Goal: Information Seeking & Learning: Find specific fact

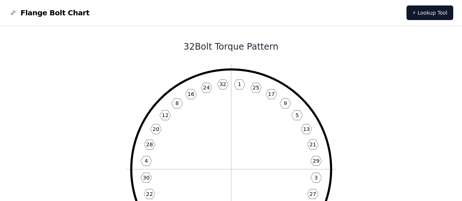
scroll to position [219, 0]
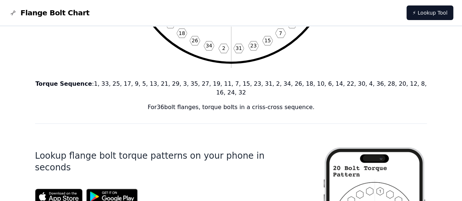
scroll to position [219, 0]
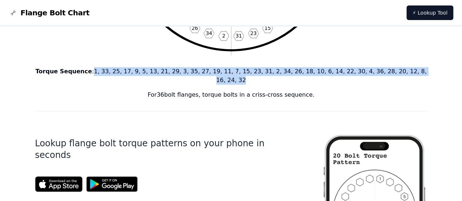
drag, startPoint x: 107, startPoint y: 70, endPoint x: 406, endPoint y: 63, distance: 298.8
copy p "1, 33, 25, 17, 9, 5, 13, 21, 29, 3, 35, 27, 19, 11, 7, 15, 23, 31, 2, 34, 26, 1…"
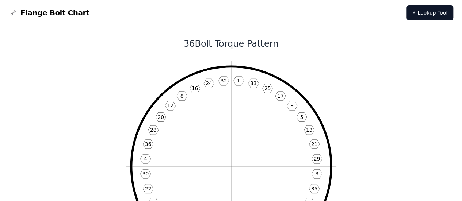
scroll to position [0, 0]
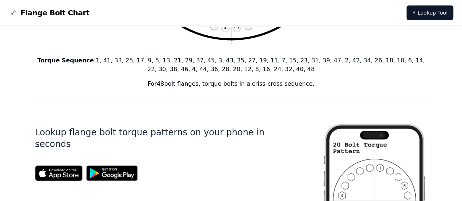
scroll to position [219, 0]
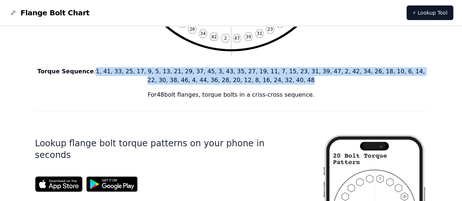
drag, startPoint x: 266, startPoint y: 81, endPoint x: 87, endPoint y: 70, distance: 179.6
click at [87, 70] on p "Torque Sequence : 1, 41, 33, 25, 17, 9, 5, 13, 21, 29, 37, 45, 3, 43, 35, 27, 1…" at bounding box center [231, 76] width 392 height 18
copy p "1, 41, 33, 25, 17, 9, 5, 13, 21, 29, 37, 45, 3, 43, 35, 27, 19, 11, 7, 15, 23, …"
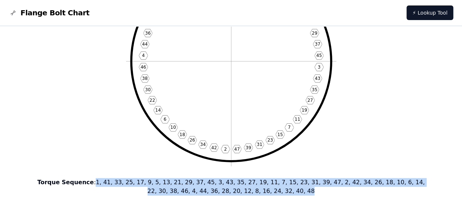
scroll to position [0, 0]
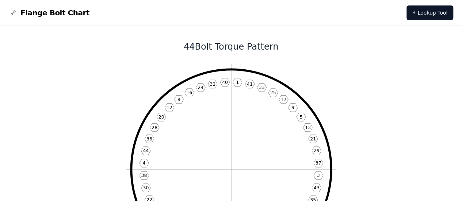
scroll to position [219, 0]
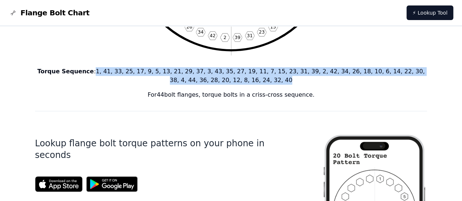
drag, startPoint x: 88, startPoint y: 72, endPoint x: 257, endPoint y: 81, distance: 169.7
click at [257, 81] on p "Torque Sequence : 1, 41, 33, 25, 17, 9, 5, 13, 21, 29, 37, 3, 43, 35, 27, 19, 1…" at bounding box center [231, 76] width 392 height 18
copy p "1, 41, 33, 25, 17, 9, 5, 13, 21, 29, 37, 3, 43, 35, 27, 19, 11, 7, 15, 23, 31, …"
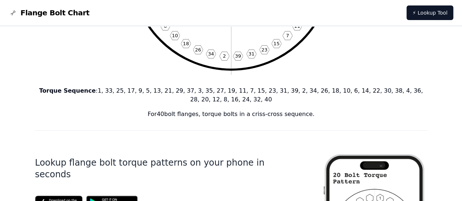
scroll to position [219, 0]
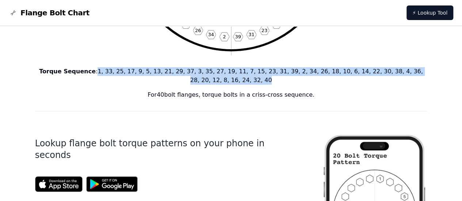
drag, startPoint x: 87, startPoint y: 71, endPoint x: 428, endPoint y: 63, distance: 341.2
copy p "1, 33, 25, 17, 9, 5, 13, 21, 29, 37, 3, 35, 27, 19, 11, 7, 15, 23, 31, 39, 2, 3…"
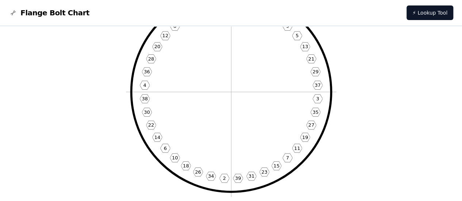
scroll to position [73, 0]
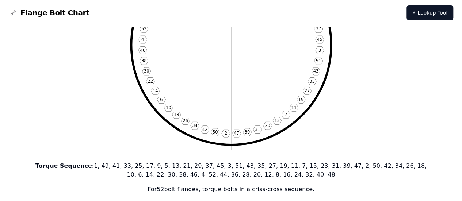
scroll to position [219, 0]
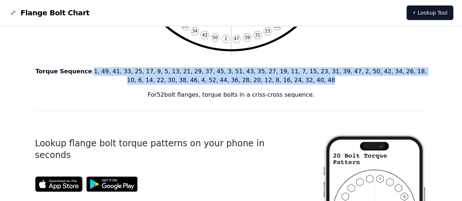
drag, startPoint x: 286, startPoint y: 82, endPoint x: 87, endPoint y: 70, distance: 199.7
click at [87, 70] on p "Torque Sequence : 1, 49, 41, 33, 25, 17, 9, 5, 13, 21, 29, 37, 45, 3, 51, 43, 3…" at bounding box center [231, 76] width 392 height 18
copy p "1, 49, 41, 33, 25, 17, 9, 5, 13, 21, 29, 37, 45, 3, 51, 43, 35, 27, 19, 11, 7, …"
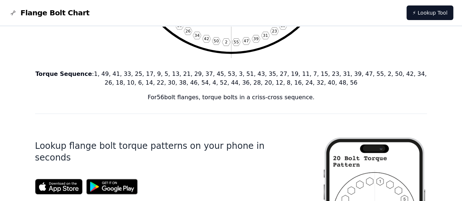
scroll to position [219, 0]
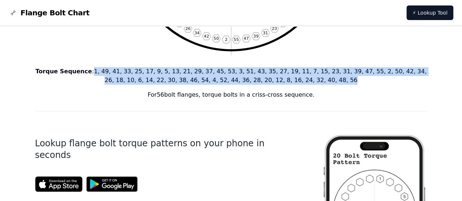
drag, startPoint x: 305, startPoint y: 79, endPoint x: 89, endPoint y: 69, distance: 216.1
click at [89, 69] on p "Torque Sequence : 1, 49, 41, 33, 25, 17, 9, 5, 13, 21, 29, 37, 45, 53, 3, 51, 4…" at bounding box center [231, 76] width 392 height 18
copy p "1, 49, 41, 33, 25, 17, 9, 5, 13, 21, 29, 37, 45, 53, 3, 51, 43, 35, 27, 19, 11,…"
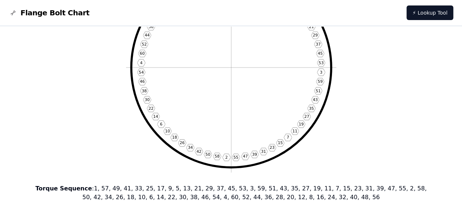
scroll to position [219, 0]
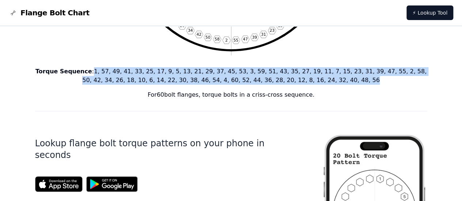
drag, startPoint x: 324, startPoint y: 81, endPoint x: 90, endPoint y: 70, distance: 234.7
click at [90, 70] on p "Torque Sequence : 1, 57, 49, 41, 33, 25, 17, 9, 5, 13, 21, 29, 37, 45, 53, 3, 5…" at bounding box center [231, 76] width 392 height 18
copy p "1, 57, 49, 41, 33, 25, 17, 9, 5, 13, 21, 29, 37, 45, 53, 3, 59, 51, 43, 35, 27,…"
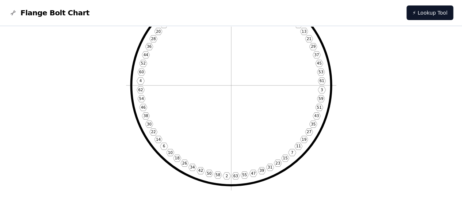
scroll to position [219, 0]
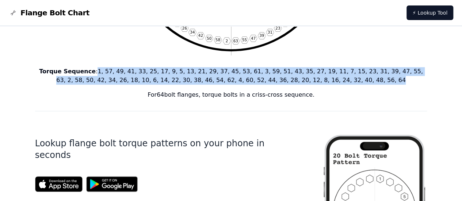
drag, startPoint x: 339, startPoint y: 81, endPoint x: 88, endPoint y: 68, distance: 251.2
click at [88, 68] on p "Torque Sequence : 1, 57, 49, 41, 33, 25, 17, 9, 5, 13, 21, 29, 37, 45, 53, 61, …" at bounding box center [231, 76] width 392 height 18
copy p "1, 57, 49, 41, 33, 25, 17, 9, 5, 13, 21, 29, 37, 45, 53, 61, 3, 59, 51, 43, 35,…"
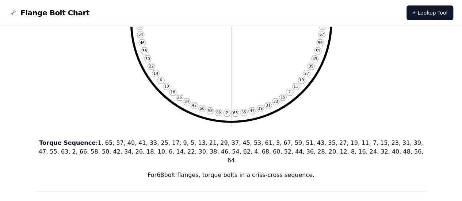
scroll to position [146, 0]
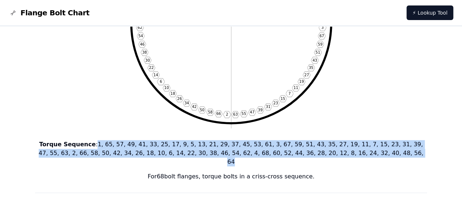
drag, startPoint x: 360, startPoint y: 154, endPoint x: 88, endPoint y: 145, distance: 272.2
click at [88, 145] on p "Torque Sequence : 1, 65, 57, 49, 41, 33, 25, 17, 9, 5, 13, 21, 29, 37, 45, 53, …" at bounding box center [231, 153] width 392 height 26
copy p "1, 65, 57, 49, 41, 33, 25, 17, 9, 5, 13, 21, 29, 37, 45, 53, 61, 3, 67, 59, 51,…"
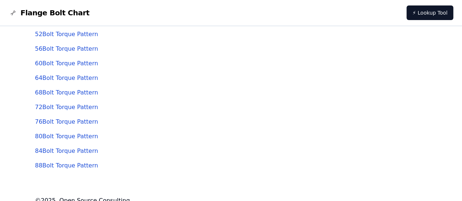
scroll to position [219, 0]
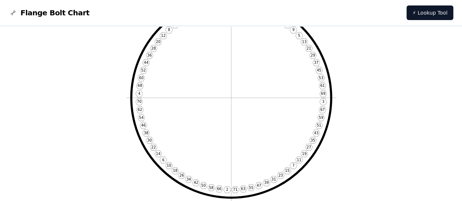
scroll to position [256, 0]
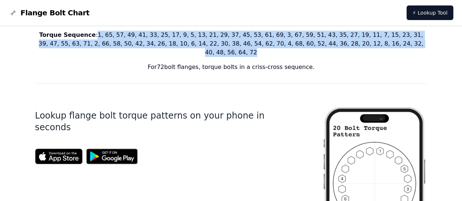
drag, startPoint x: 377, startPoint y: 43, endPoint x: 88, endPoint y: 37, distance: 288.6
click at [88, 37] on p "Torque Sequence : 1, 65, 57, 49, 41, 33, 25, 17, 9, 5, 13, 21, 29, 37, 45, 53, …" at bounding box center [231, 44] width 392 height 26
copy p "1, 65, 57, 49, 41, 33, 25, 17, 9, 5, 13, 21, 29, 37, 45, 53, 61, 69, 3, 67, 59,…"
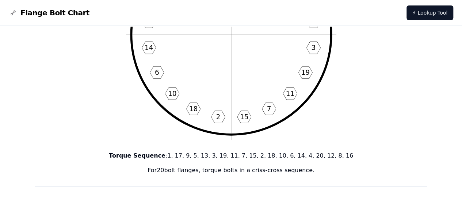
scroll to position [256, 0]
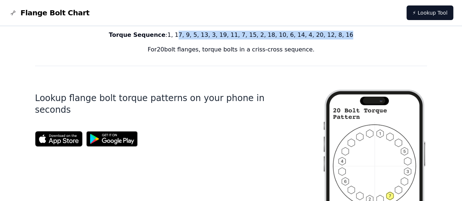
drag, startPoint x: 335, startPoint y: 34, endPoint x: 189, endPoint y: 35, distance: 146.1
click at [189, 35] on p "Torque Sequence : 1, 17, 9, 5, 13, 3, 19, 11, 7, 15, 2, 18, 10, 6, 14, 4, 20, 1…" at bounding box center [231, 35] width 392 height 9
click at [190, 37] on p "Torque Sequence : 1, 17, 9, 5, 13, 3, 19, 11, 7, 15, 2, 18, 10, 6, 14, 4, 20, 1…" at bounding box center [231, 35] width 392 height 9
drag, startPoint x: 332, startPoint y: 35, endPoint x: 180, endPoint y: 33, distance: 151.6
click at [180, 33] on p "Torque Sequence : 1, 17, 9, 5, 13, 3, 19, 11, 7, 15, 2, 18, 10, 6, 14, 4, 20, 1…" at bounding box center [231, 35] width 392 height 9
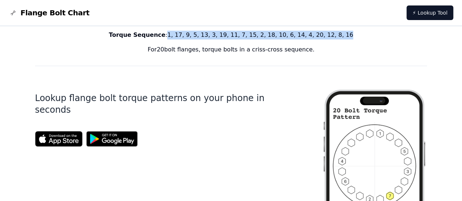
copy p "1, 17, 9, 5, 13, 3, 19, 11, 7, 15, 2, 18, 10, 6, 14, 4, 20, 12, 8, 16"
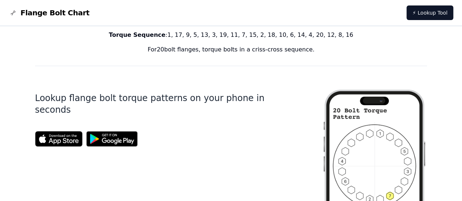
click at [281, 77] on div "20 Bolt Torque Pattern 1 17 9 5 13 3 19 11 7 15 2 18 10 6 14 4 20 12 8 16 Torqu…" at bounding box center [231, 182] width 392 height 822
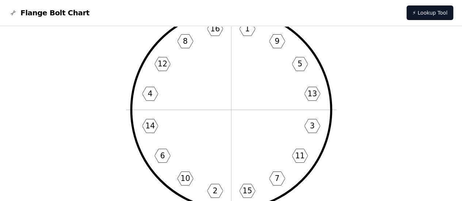
scroll to position [219, 0]
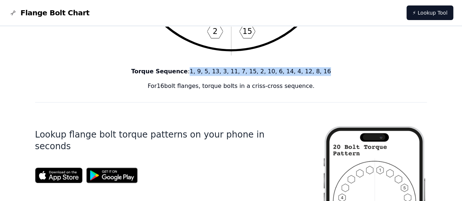
drag, startPoint x: 315, startPoint y: 71, endPoint x: 199, endPoint y: 69, distance: 115.4
click at [199, 69] on p "Torque Sequence : 1, 9, 5, 13, 3, 11, 7, 15, 2, 10, 6, 14, 4, 12, 8, 16" at bounding box center [231, 71] width 392 height 9
copy p "1, 9, 5, 13, 3, 11, 7, 15, 2, 10, 6, 14, 4, 12, 8, 16"
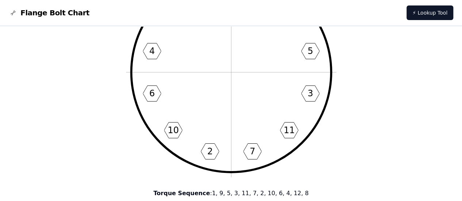
scroll to position [183, 0]
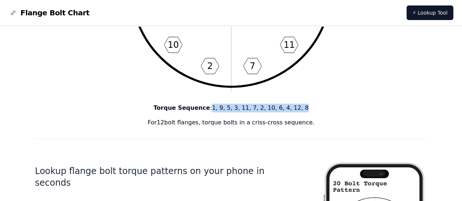
drag, startPoint x: 306, startPoint y: 106, endPoint x: 215, endPoint y: 104, distance: 90.6
click at [215, 104] on p "Torque Sequence : 1, 9, 5, 3, 11, 7, 2, 10, 6, 4, 12, 8" at bounding box center [231, 108] width 392 height 9
copy p "1, 9, 5, 3, 11, 7, 2, 10, 6, 4, 12, 8"
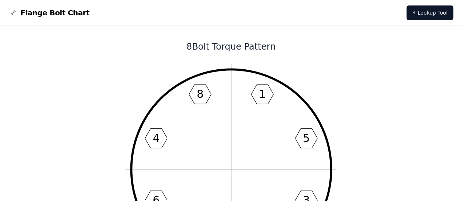
scroll to position [183, 0]
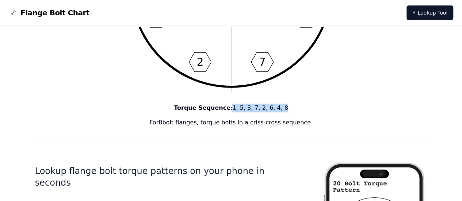
drag, startPoint x: 234, startPoint y: 108, endPoint x: 304, endPoint y: 105, distance: 70.2
click at [304, 105] on p "Torque Sequence : 1, 5, 3, 7, 2, 6, 4, 8" at bounding box center [231, 108] width 392 height 9
copy p "1, 5, 3, 7, 2, 6, 4, 8"
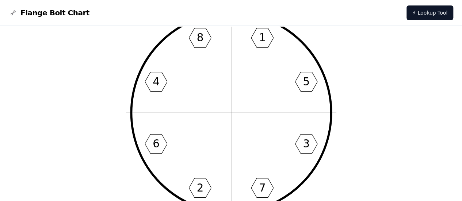
scroll to position [0, 0]
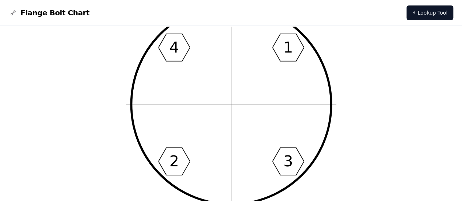
scroll to position [219, 0]
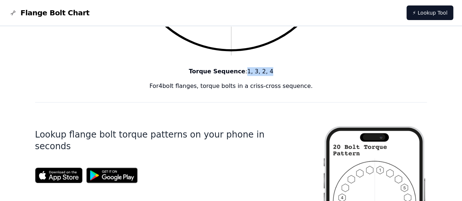
drag, startPoint x: 268, startPoint y: 70, endPoint x: 247, endPoint y: 71, distance: 21.6
click at [247, 71] on p "Torque Sequence : 1, 3, 2, 4" at bounding box center [231, 71] width 392 height 9
copy p "1, 3, 2, 4"
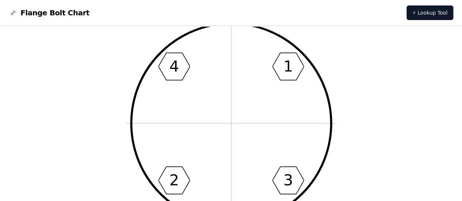
scroll to position [0, 0]
